Goal: Book appointment/travel/reservation

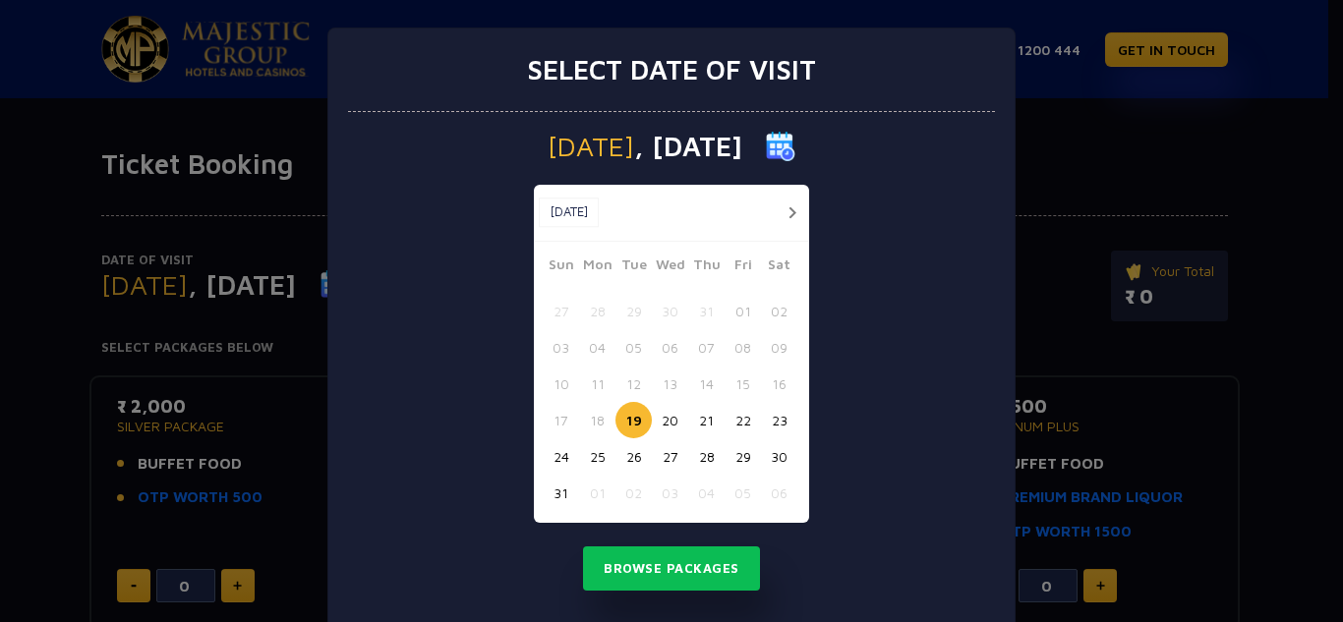
click at [782, 210] on button "button" at bounding box center [791, 213] width 25 height 25
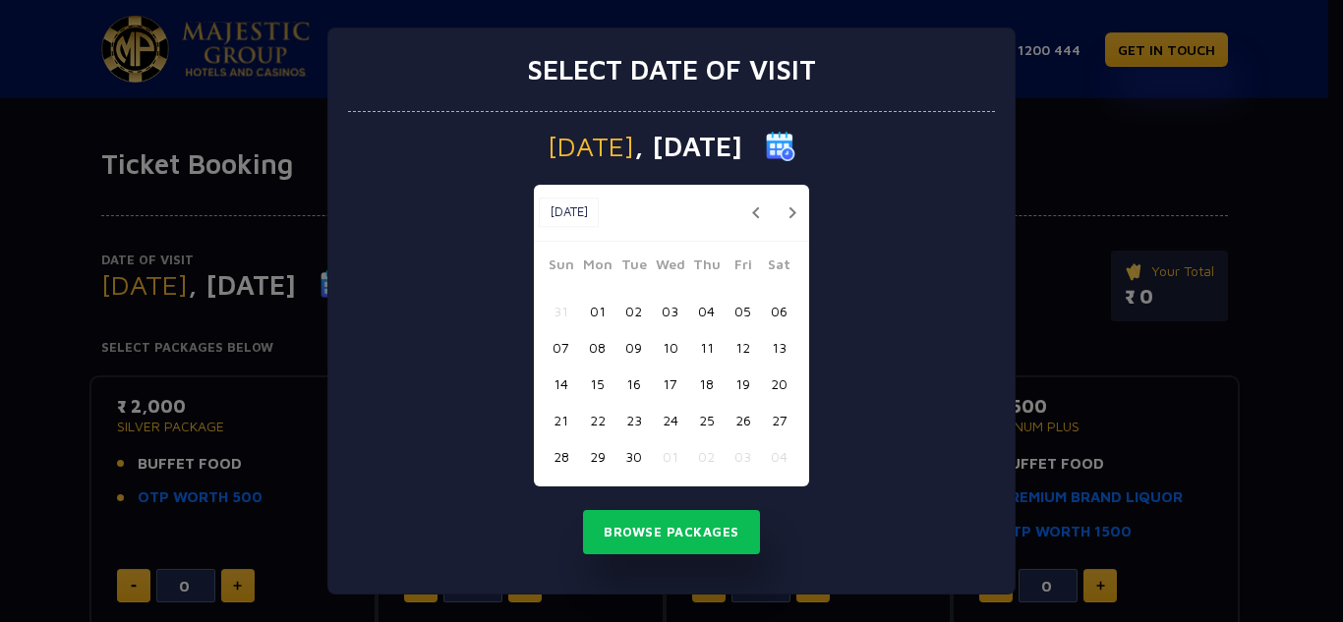
click at [783, 317] on button "06" at bounding box center [779, 311] width 36 height 36
click at [662, 540] on button "Browse Packages" at bounding box center [671, 532] width 177 height 45
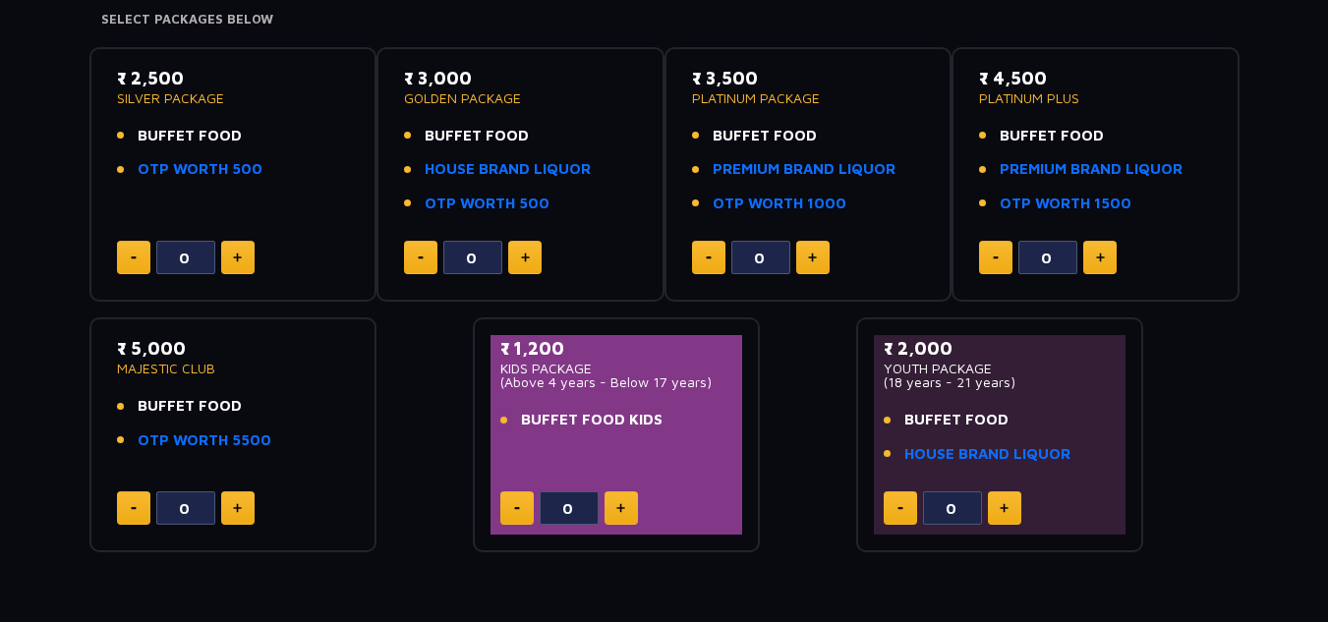
scroll to position [393, 0]
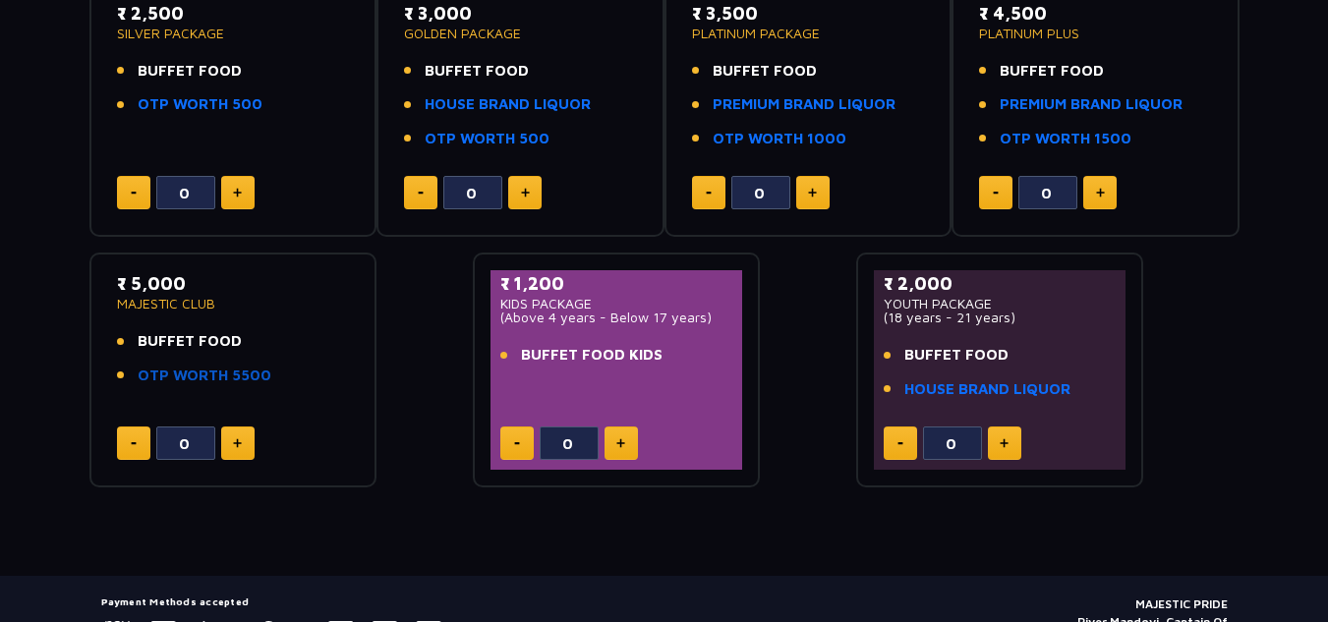
click at [166, 374] on link "OTP WORTH 5500" at bounding box center [205, 376] width 134 height 23
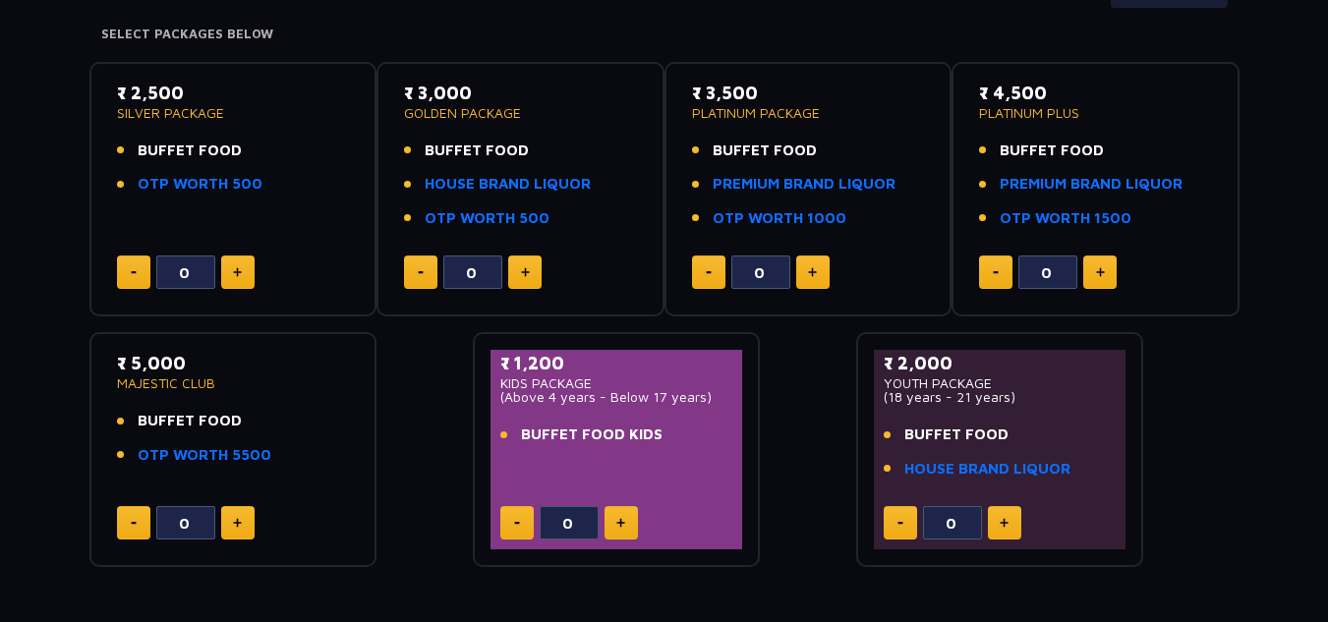
scroll to position [197, 0]
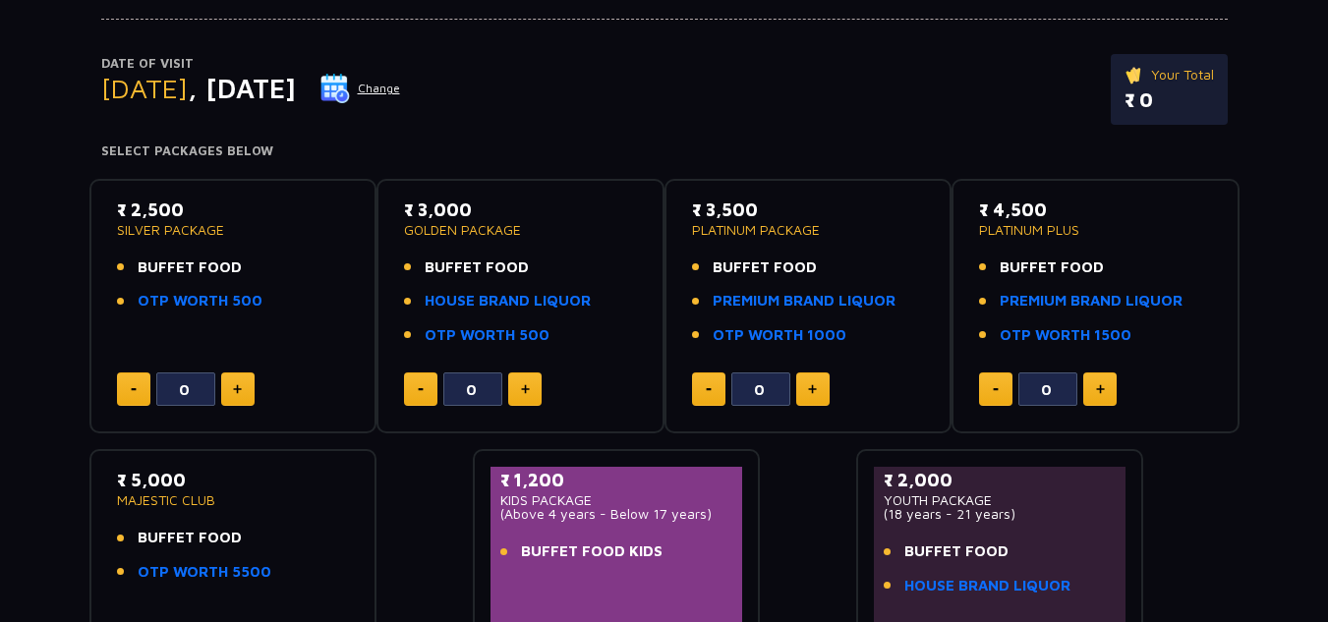
click at [234, 399] on button at bounding box center [237, 389] width 33 height 33
click at [235, 397] on button at bounding box center [237, 389] width 33 height 33
click at [142, 395] on button at bounding box center [133, 389] width 33 height 33
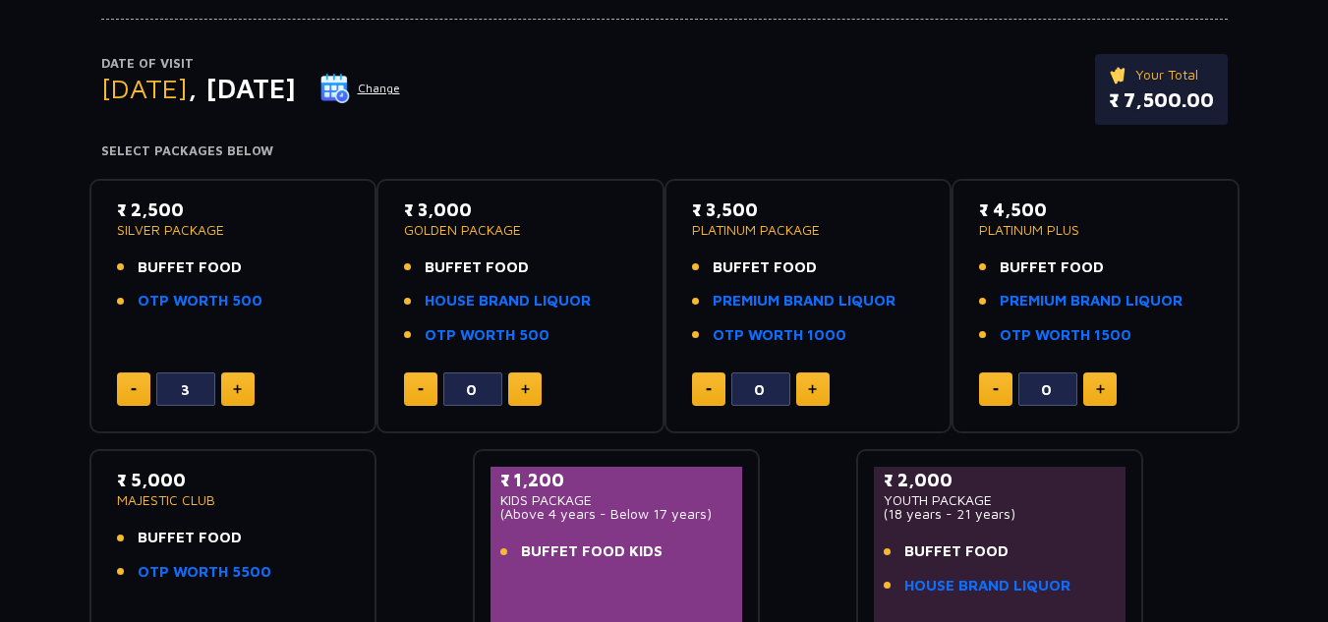
click at [142, 395] on button at bounding box center [133, 389] width 33 height 33
type input "0"
click at [142, 395] on button at bounding box center [133, 389] width 33 height 33
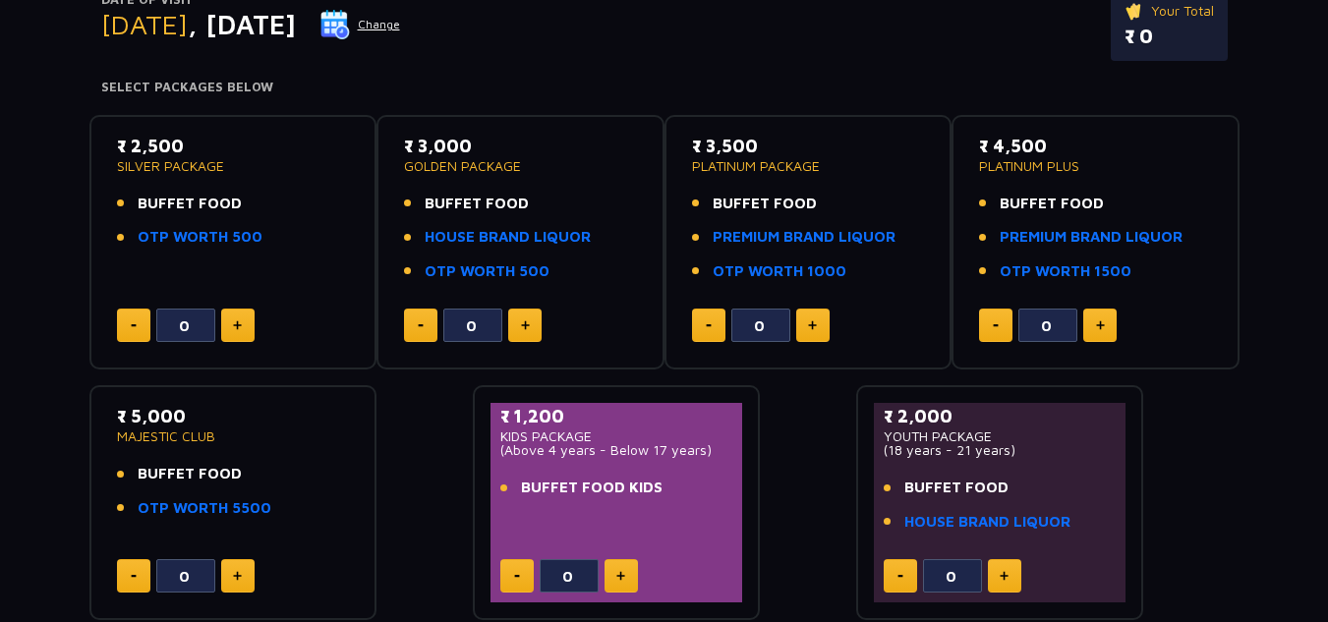
scroll to position [295, 0]
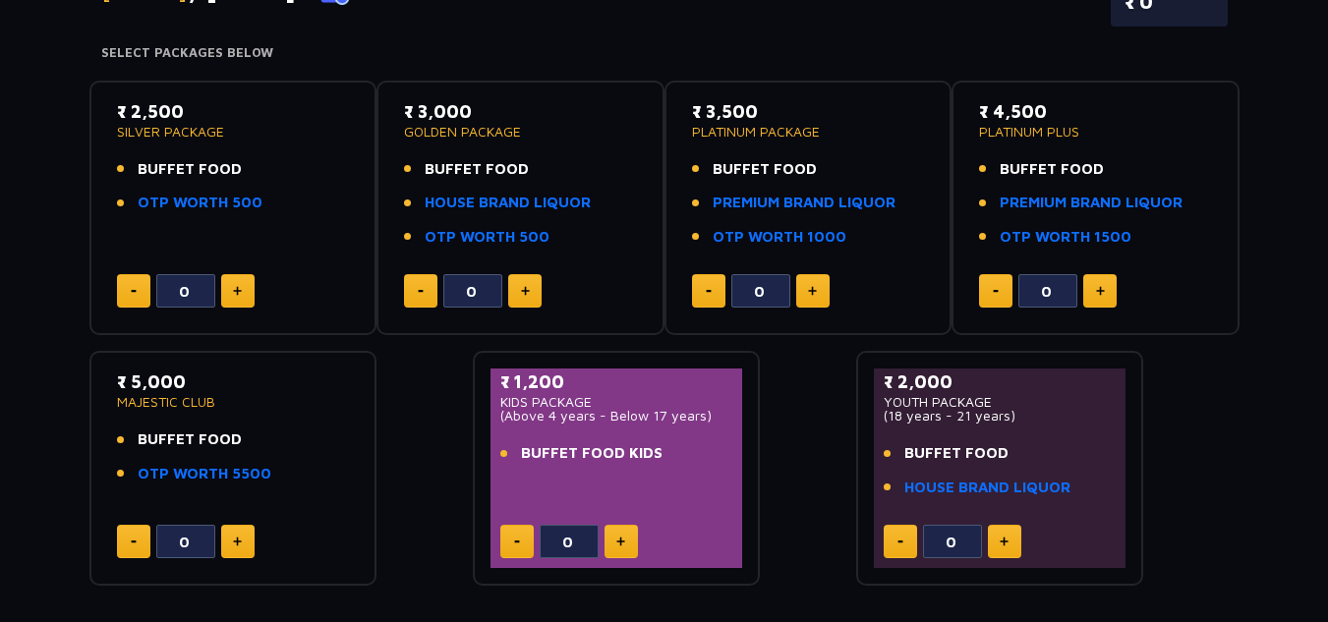
click at [1021, 427] on div "₹ 2,000 YOUTH PACKAGE (18 years - 21 years) BUFFET FOOD HOUSE BRAND LIQUOR" at bounding box center [1000, 440] width 233 height 142
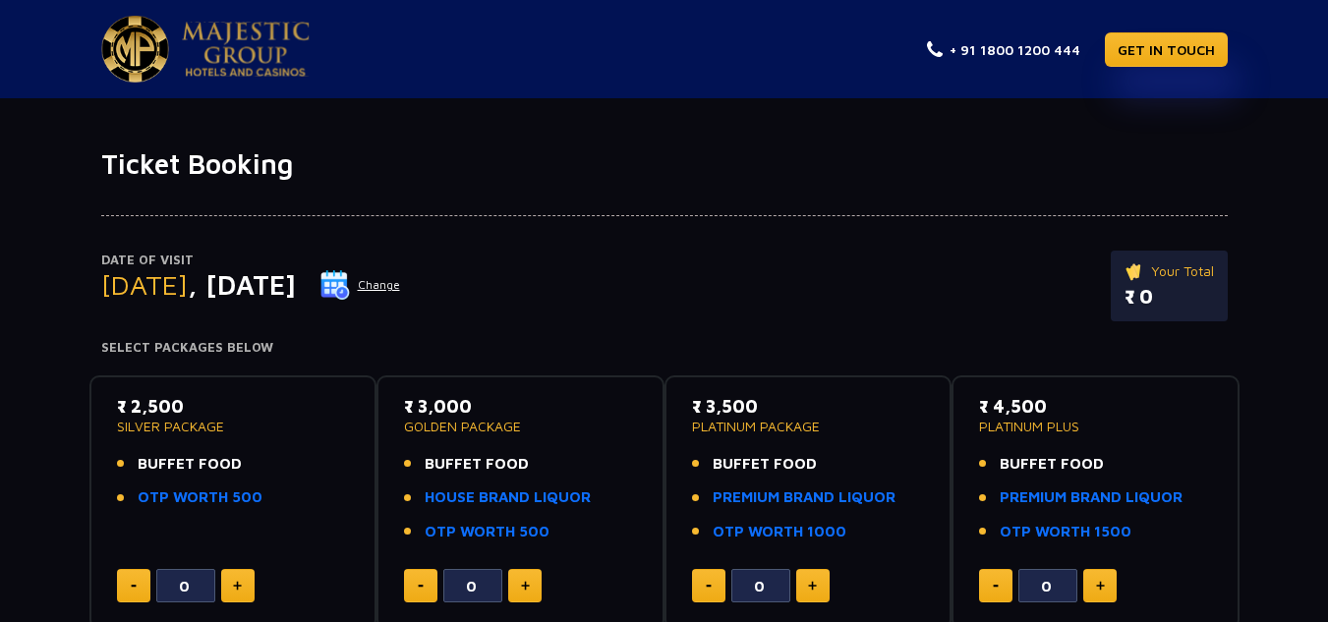
click at [401, 289] on button "Change" at bounding box center [360, 284] width 82 height 31
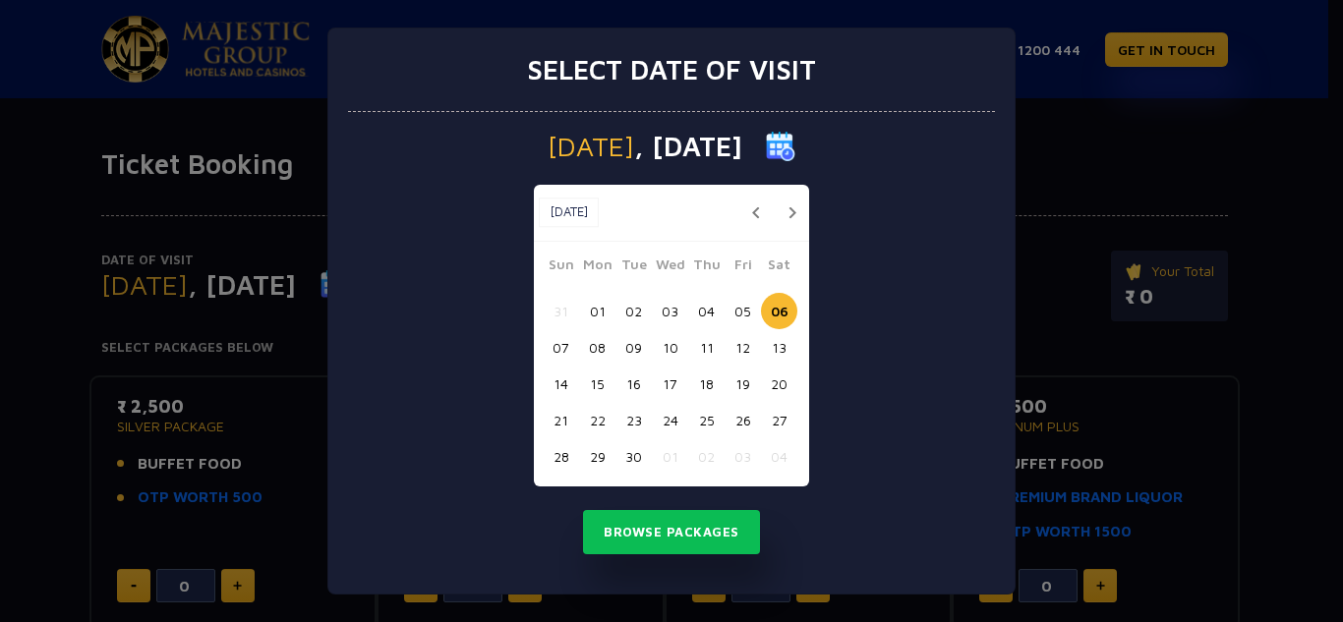
click at [711, 312] on button "04" at bounding box center [706, 311] width 36 height 36
click at [669, 531] on button "Browse Packages" at bounding box center [671, 532] width 177 height 45
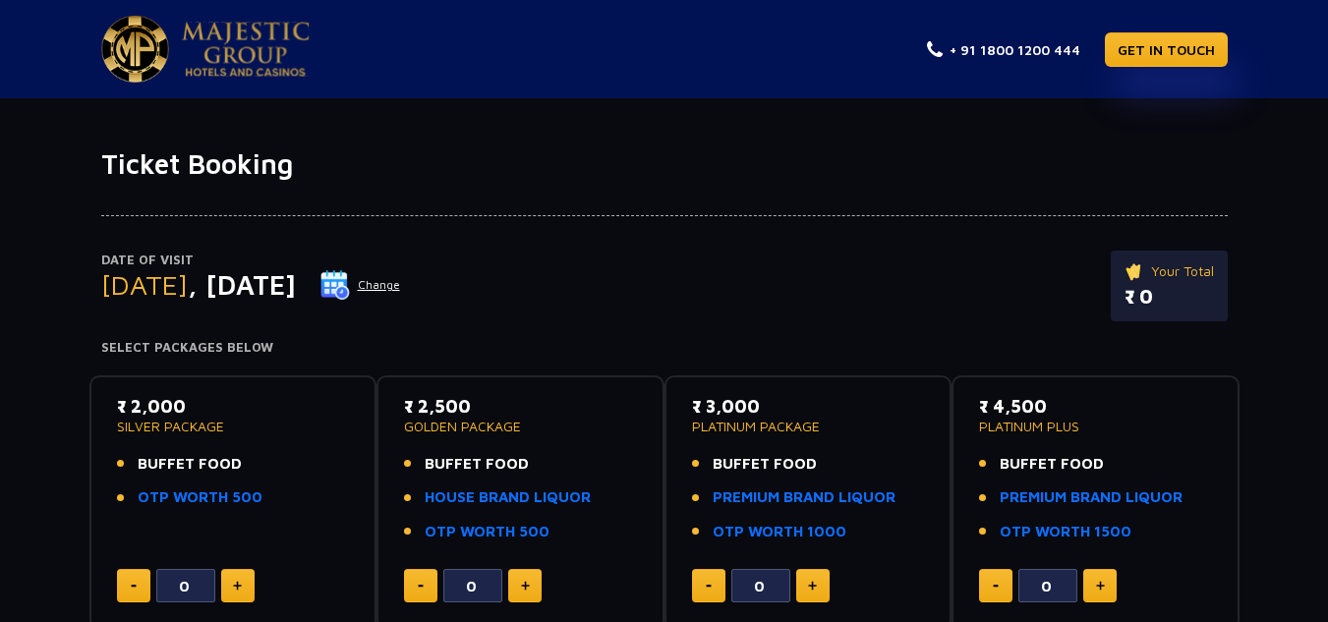
click at [401, 288] on button "Change" at bounding box center [360, 284] width 82 height 31
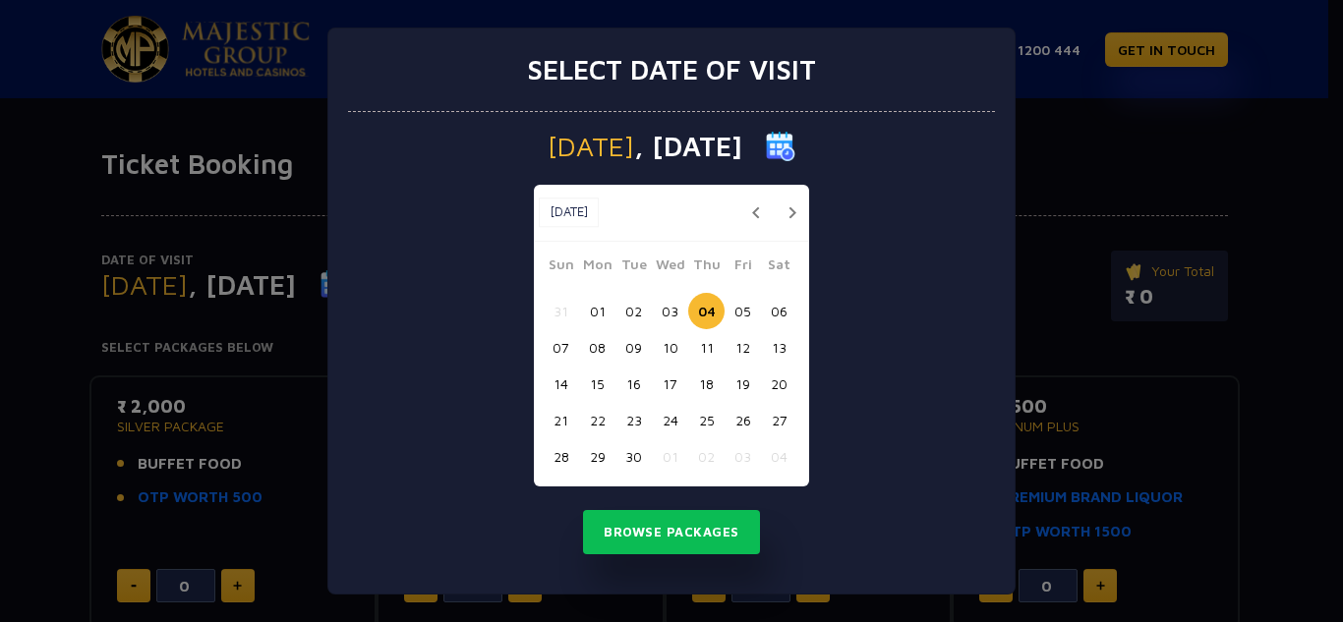
click at [782, 307] on button "06" at bounding box center [779, 311] width 36 height 36
click at [707, 524] on button "Browse Packages" at bounding box center [671, 532] width 177 height 45
